Goal: Task Accomplishment & Management: Manage account settings

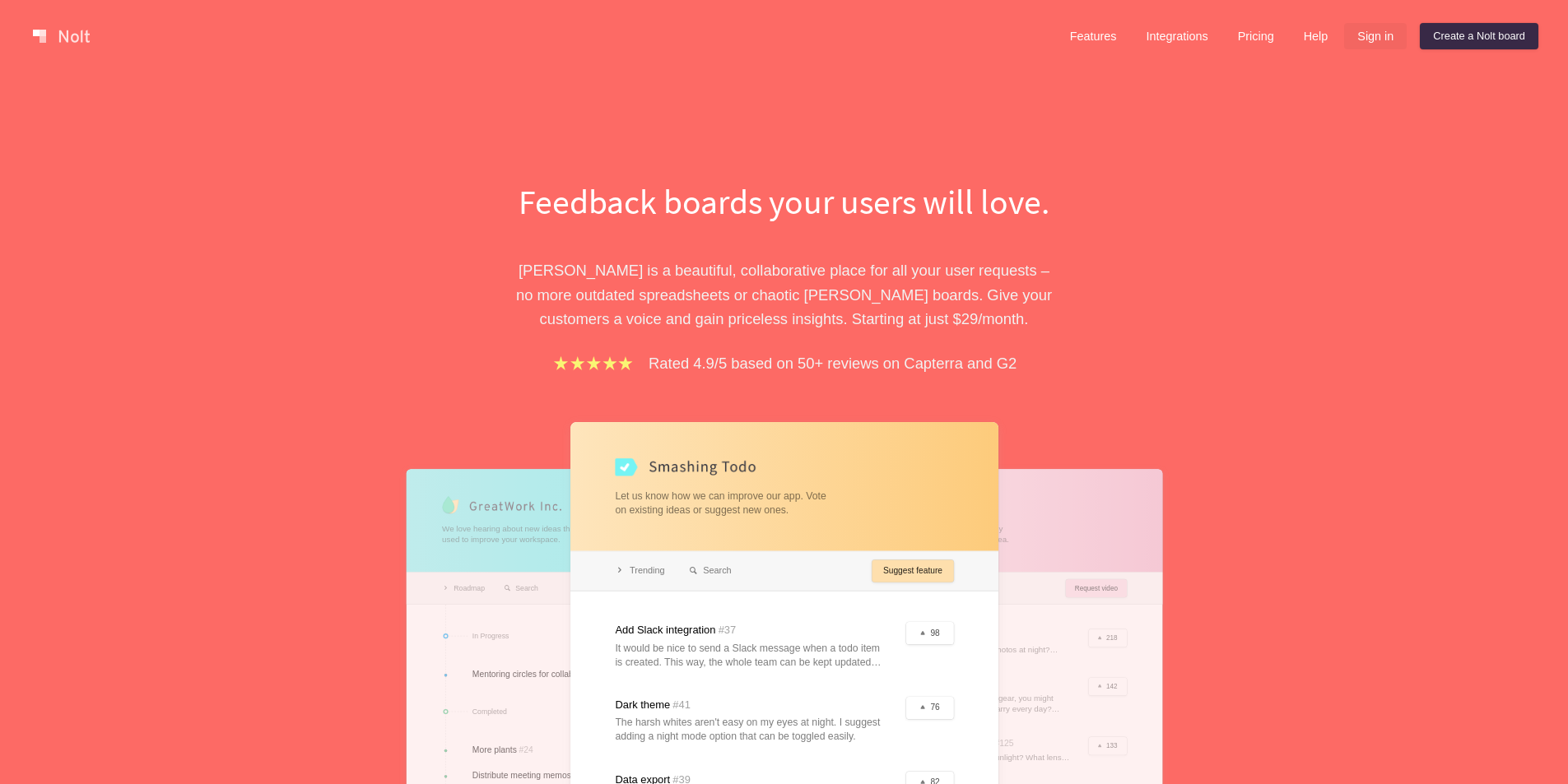
click at [1386, 40] on link "Sign in" at bounding box center [1375, 36] width 62 height 26
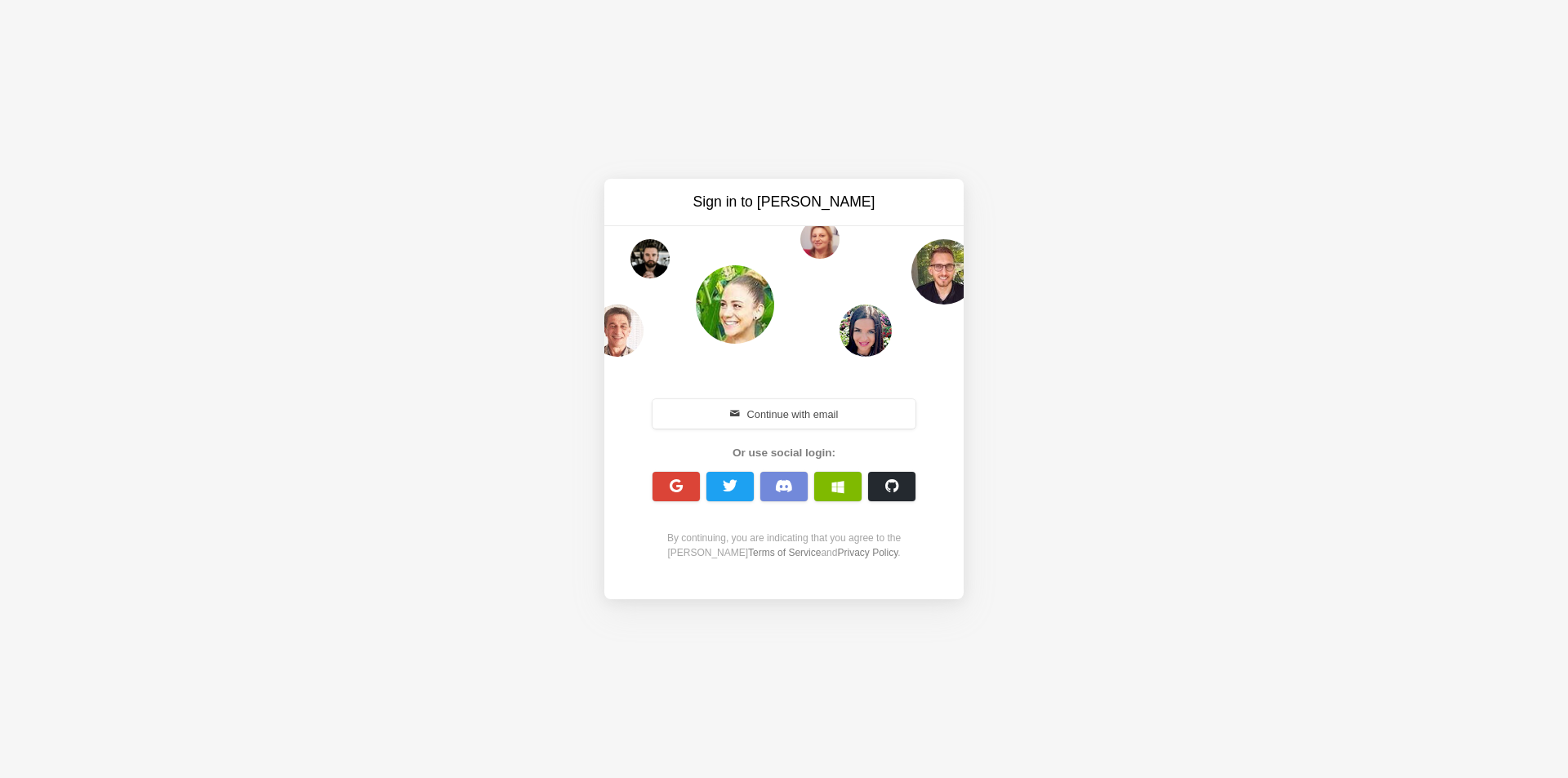
click at [788, 411] on button "Continue with email" at bounding box center [783, 414] width 262 height 29
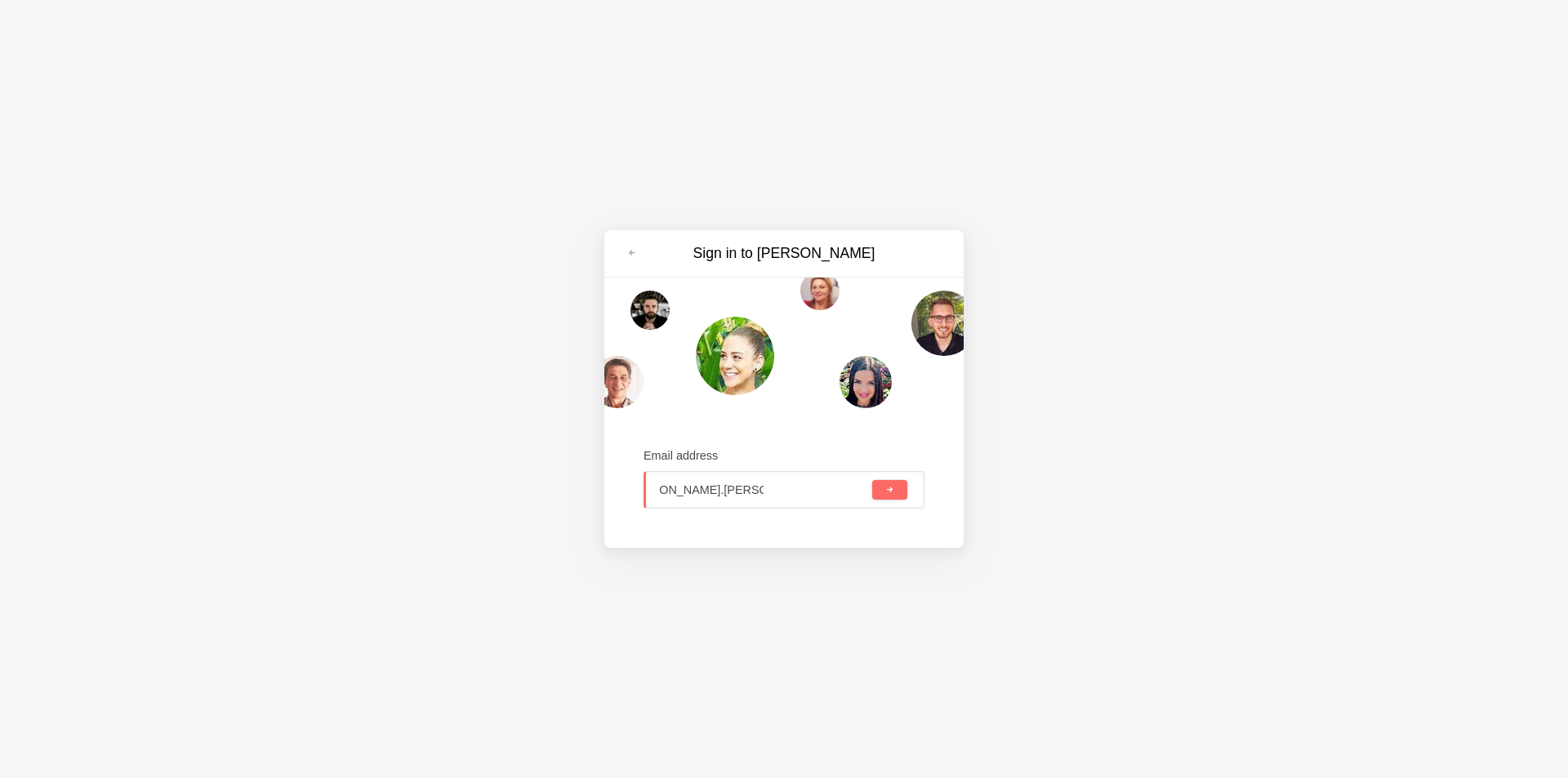
type input "donovan.sargeant@bevie.co"
click at [889, 493] on span "submit" at bounding box center [889, 490] width 9 height 9
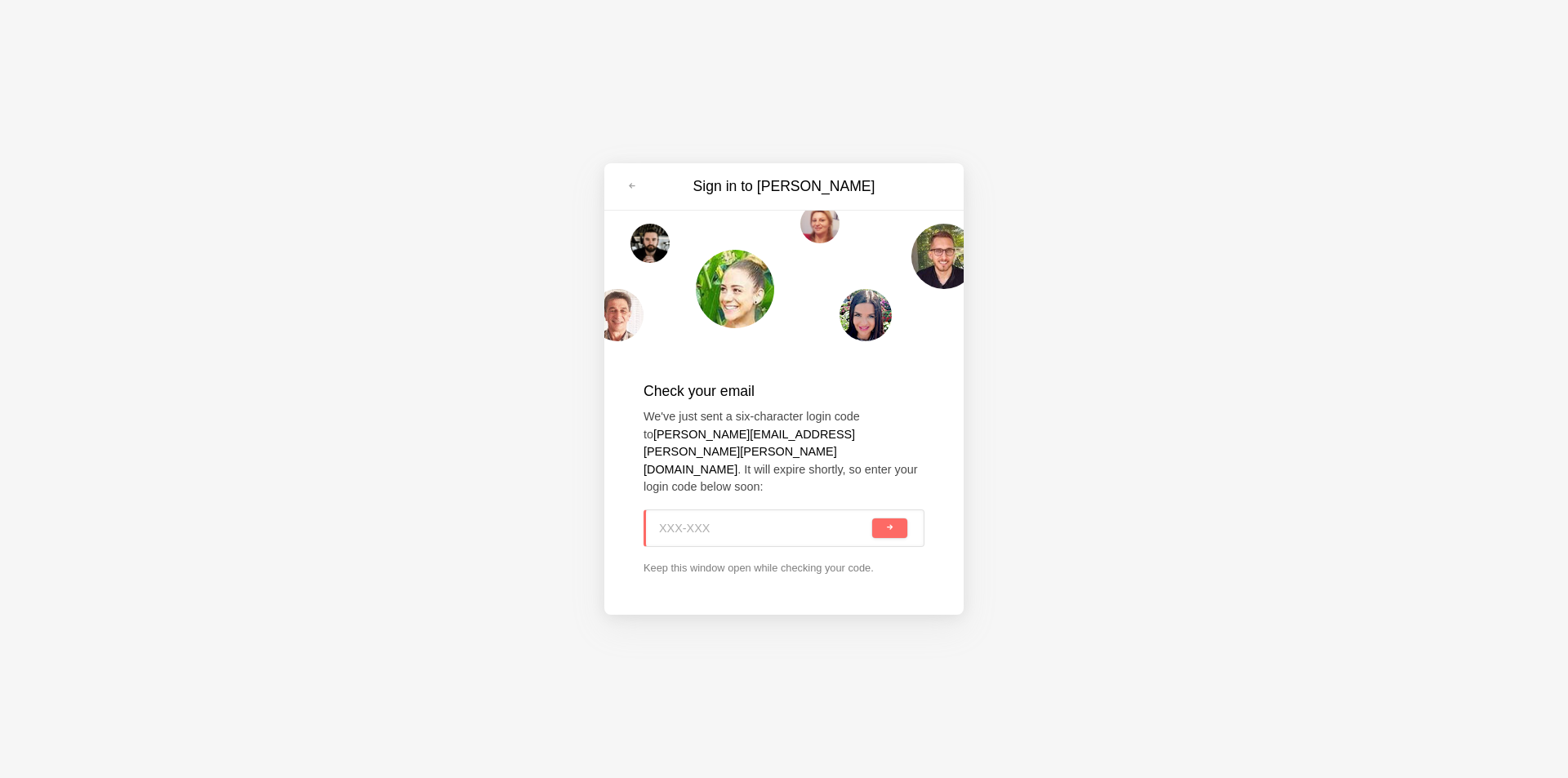
click at [691, 510] on input at bounding box center [764, 528] width 210 height 36
paste input "A5J-F46"
type input "A5J-F46"
click at [891, 523] on span "submit" at bounding box center [889, 528] width 9 height 9
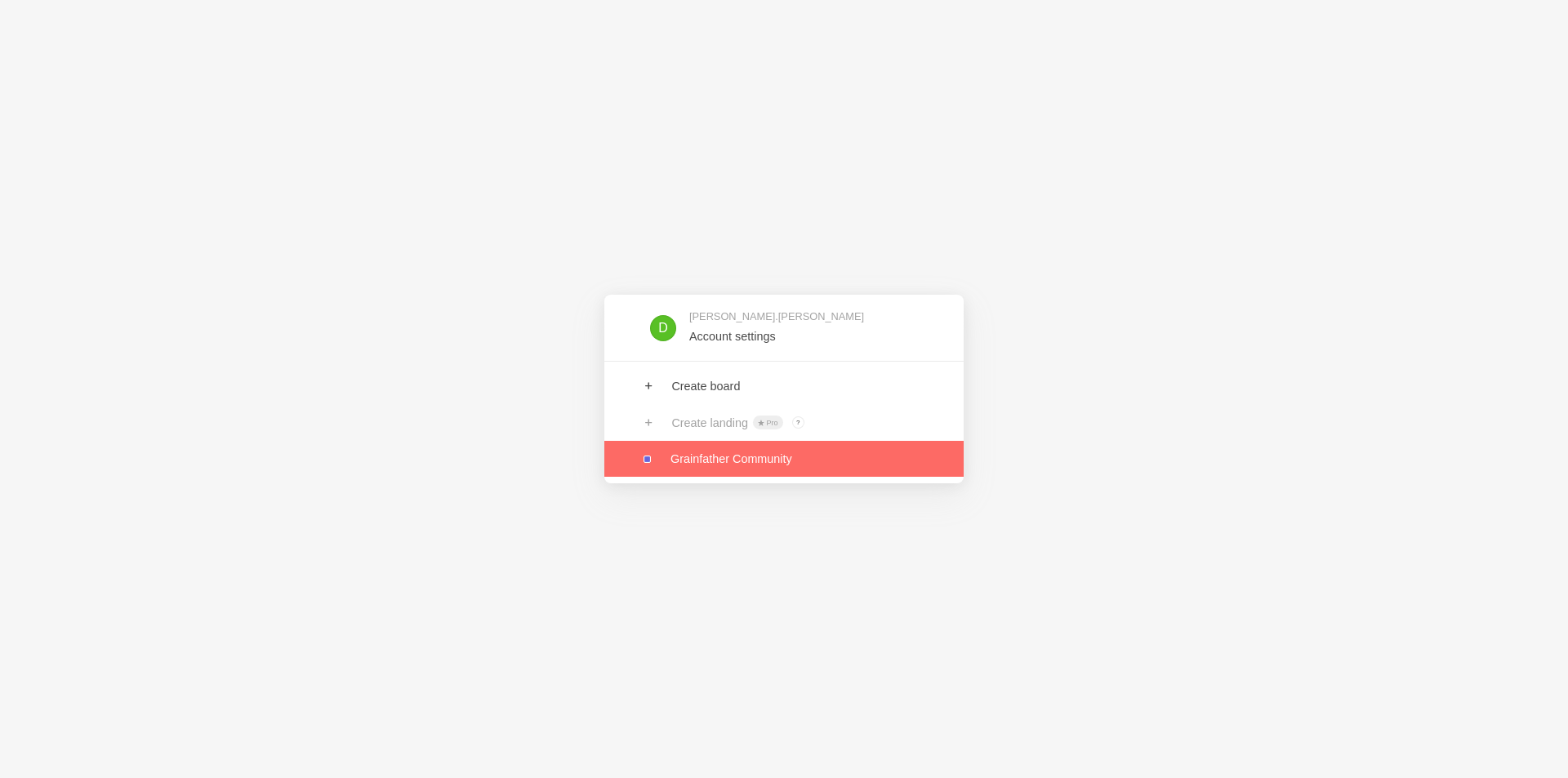
click at [754, 460] on link at bounding box center [783, 459] width 359 height 36
